Goal: Browse casually: Explore the website without a specific task or goal

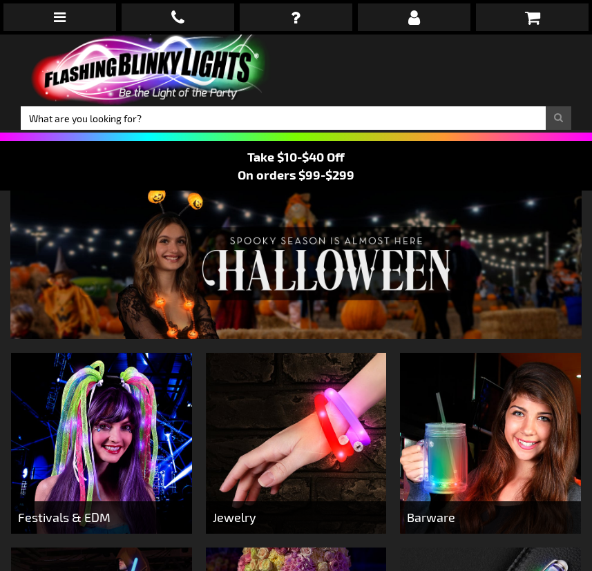
click at [229, 124] on input "Search" at bounding box center [296, 117] width 551 height 23
type input "antlers"
click at [546, 106] on button "Search" at bounding box center [559, 117] width 26 height 23
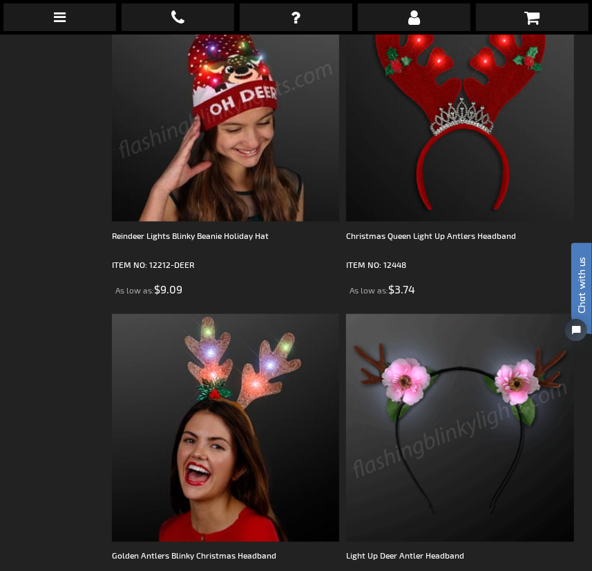
scroll to position [816, 0]
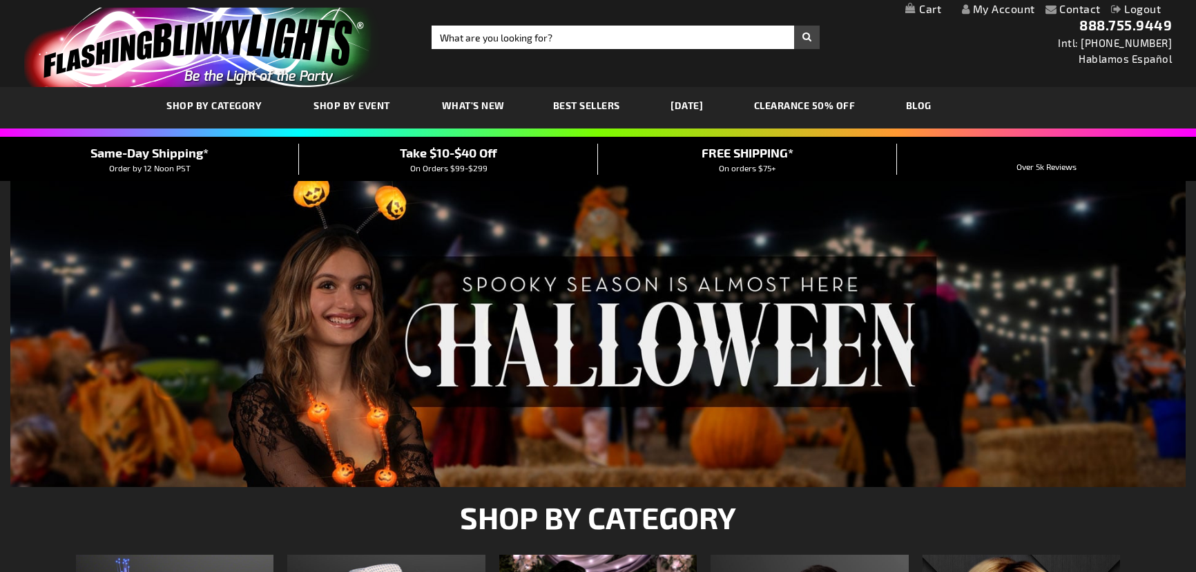
click at [540, 50] on div "Toggle Nav Search Search × Search 888.755.9449 Intl: 818-753-8303 Hablamos Espa…" at bounding box center [598, 43] width 1196 height 87
click at [542, 44] on input "Search" at bounding box center [626, 37] width 388 height 23
type input "12451"
click at [794, 26] on button "Search" at bounding box center [807, 37] width 26 height 23
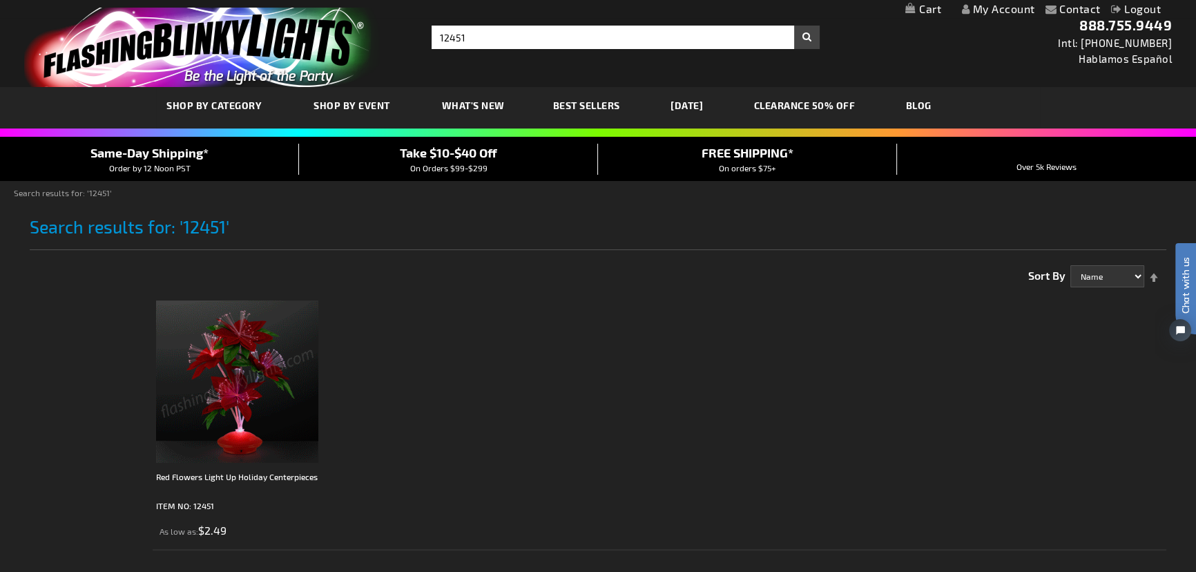
click at [207, 374] on img at bounding box center [237, 382] width 162 height 162
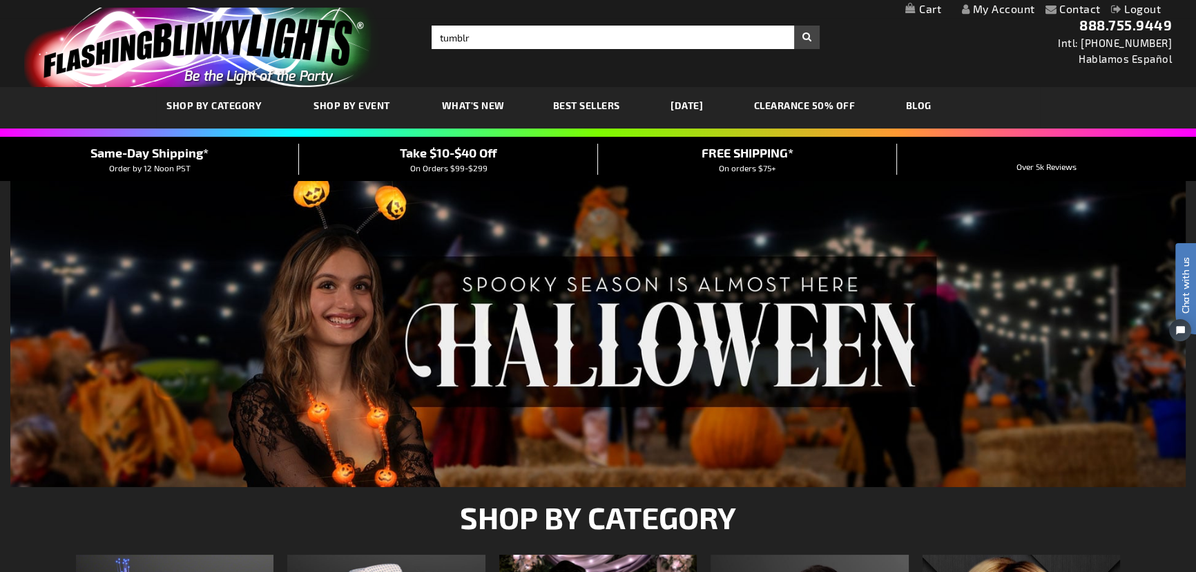
type input "tumblr"
click at [794, 26] on button "Search" at bounding box center [807, 37] width 26 height 23
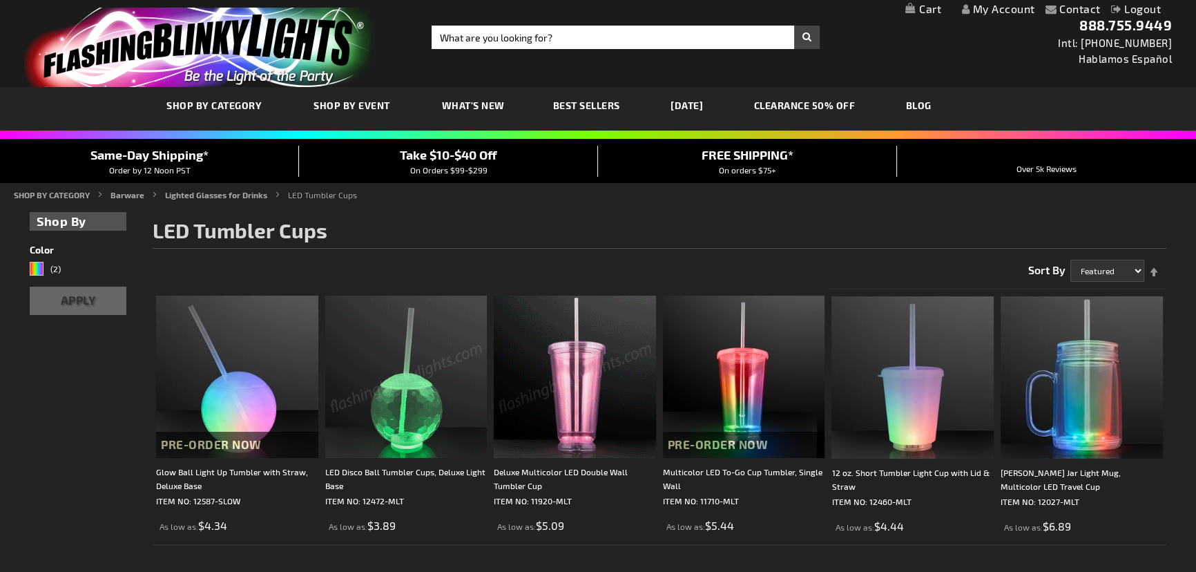
click at [406, 376] on img at bounding box center [406, 377] width 162 height 162
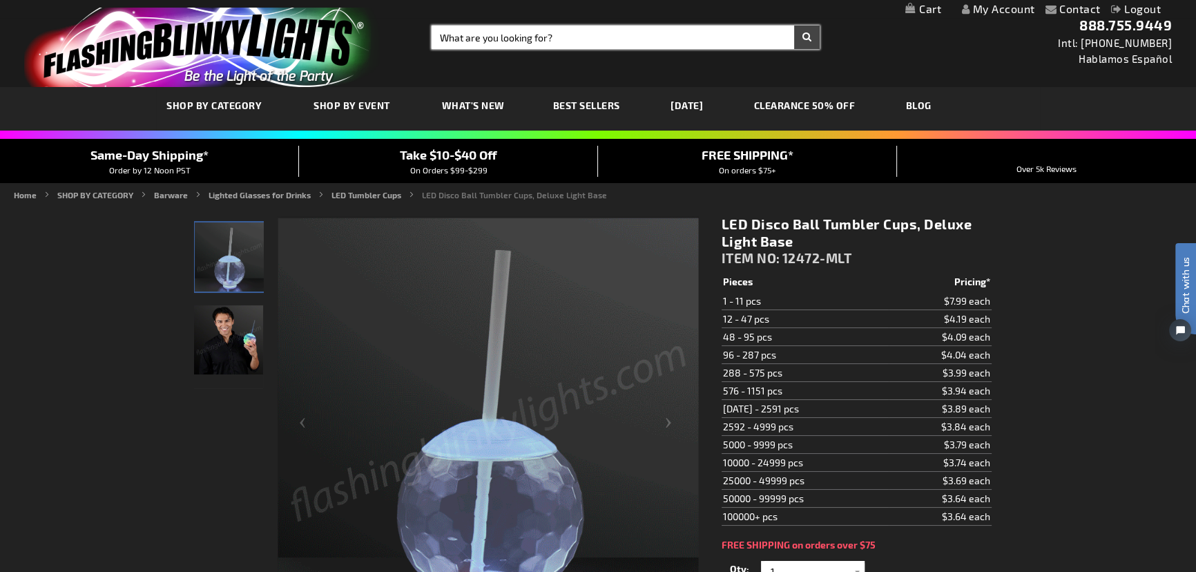
click at [626, 35] on input "Search" at bounding box center [626, 37] width 388 height 23
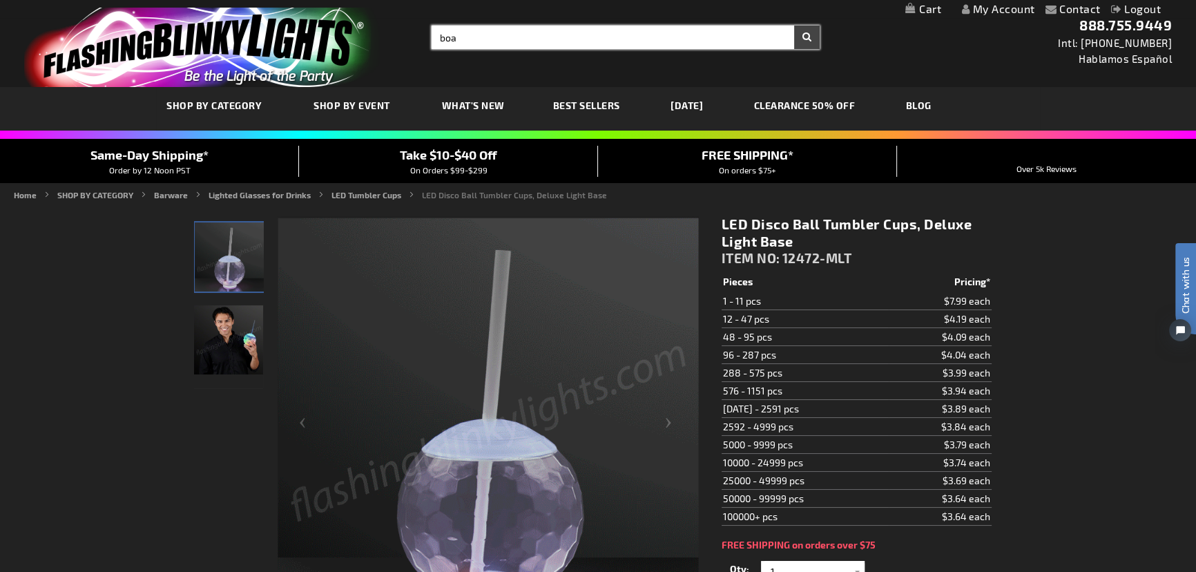
type input "boa"
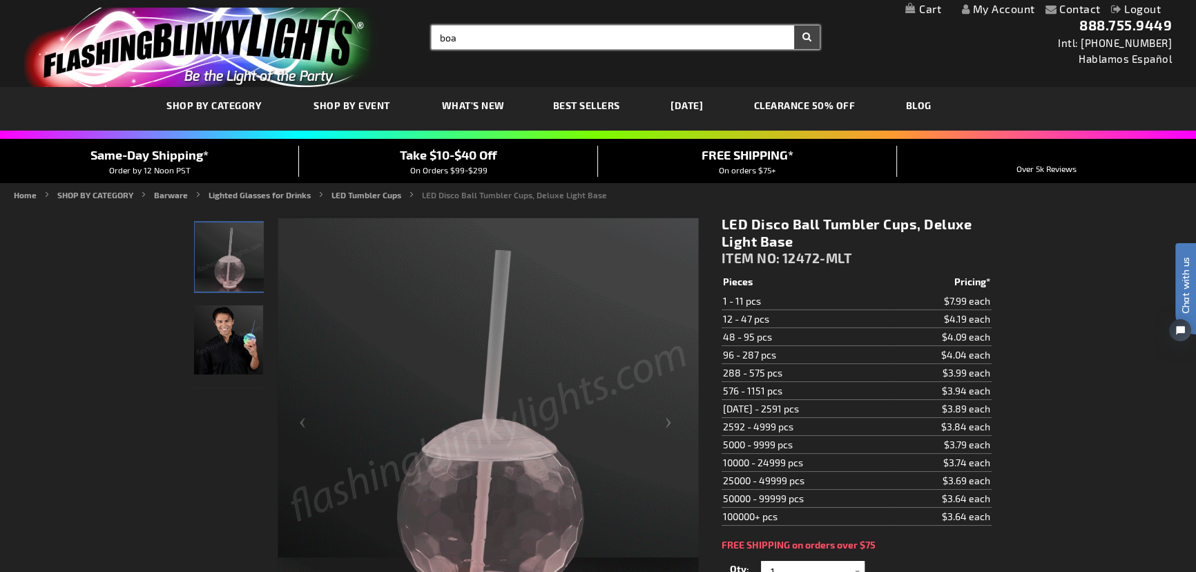
click at [794, 26] on button "Search" at bounding box center [807, 37] width 26 height 23
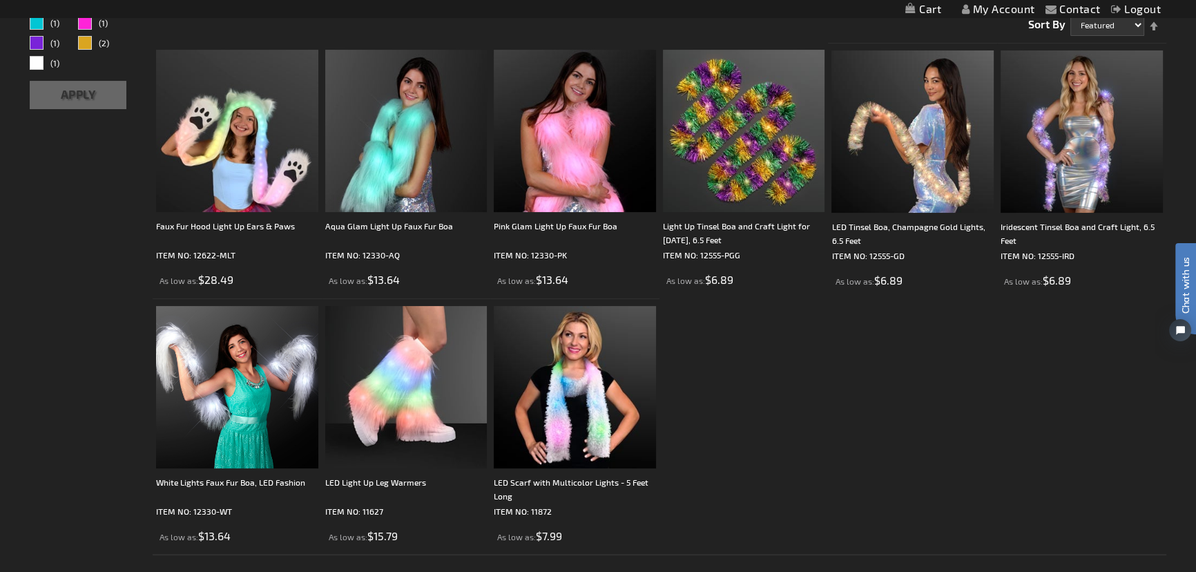
scroll to position [251, 0]
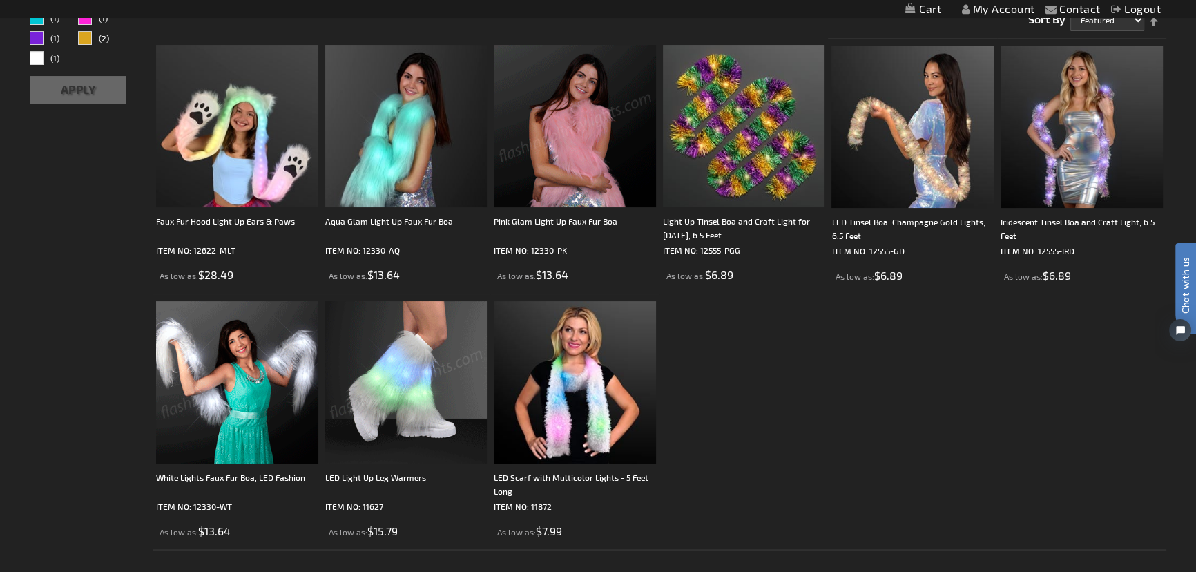
click at [260, 409] on img at bounding box center [237, 382] width 162 height 162
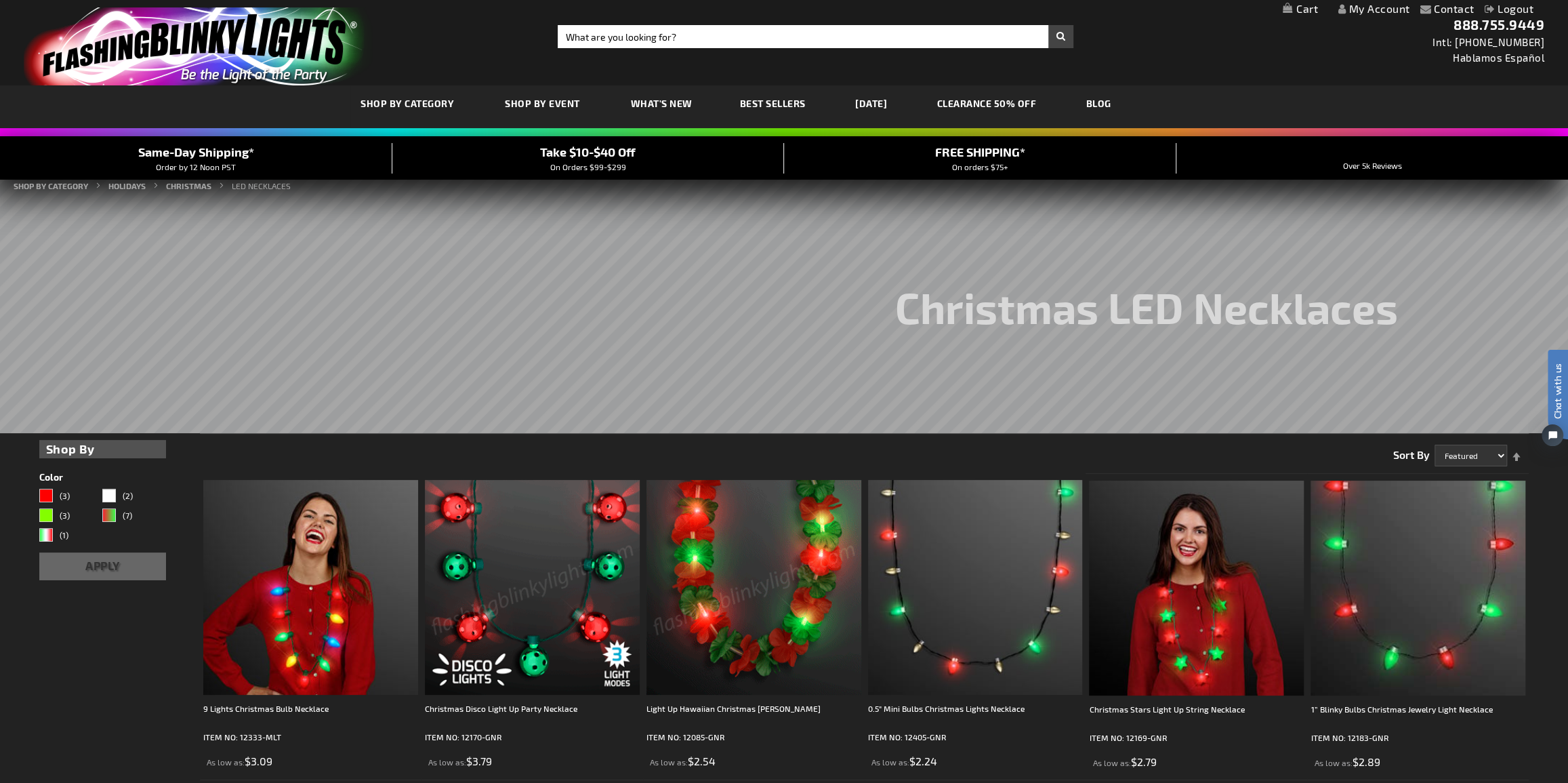
click at [576, 558] on img at bounding box center [531, 587] width 215 height 215
